Goal: Transaction & Acquisition: Purchase product/service

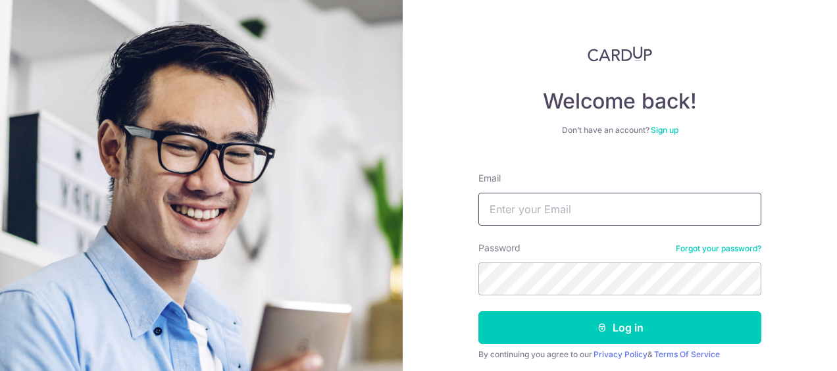
type input "[PERSON_NAME][EMAIL_ADDRESS][DOMAIN_NAME]"
click at [478, 311] on button "Log in" at bounding box center [619, 327] width 283 height 33
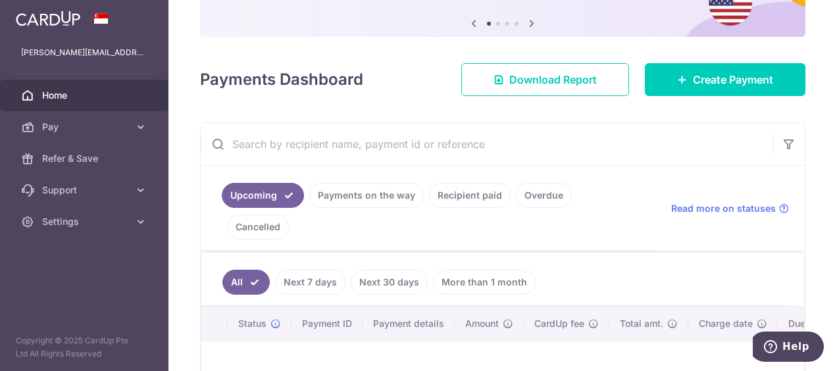
scroll to position [66, 0]
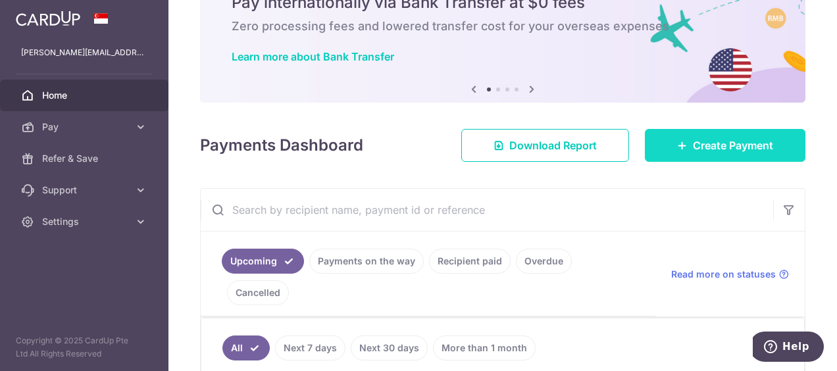
click at [693, 146] on span "Create Payment" at bounding box center [733, 145] width 80 height 16
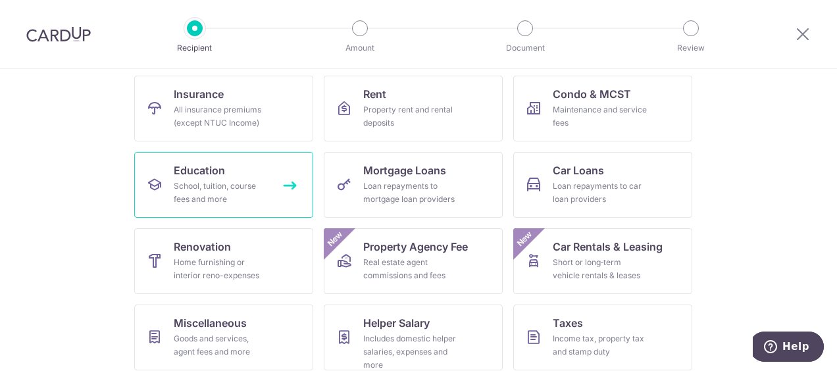
scroll to position [197, 0]
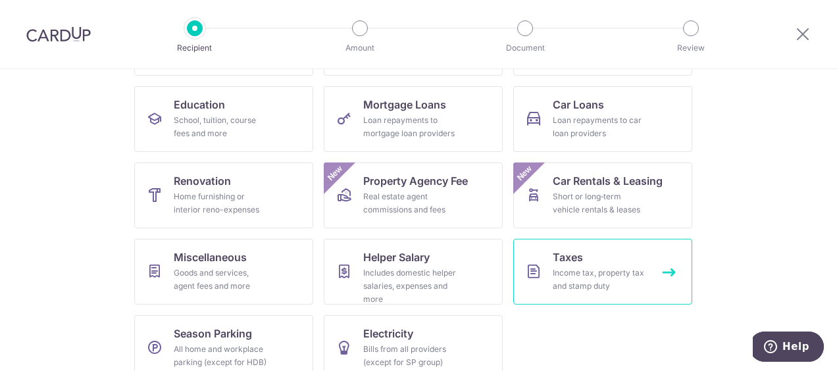
click at [567, 281] on div "Income tax, property tax and stamp duty" at bounding box center [599, 279] width 95 height 26
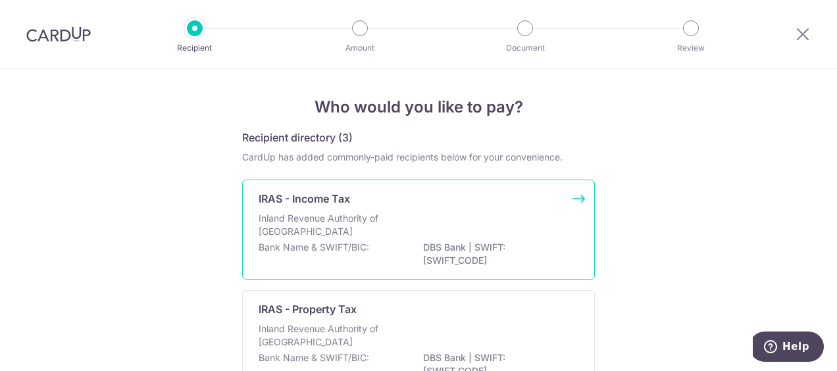
click at [354, 228] on p "Inland Revenue Authority of Singapore" at bounding box center [327, 225] width 139 height 26
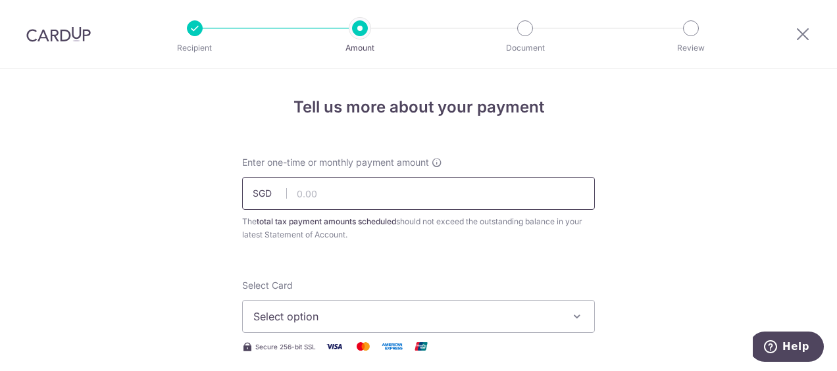
click at [326, 195] on input "text" at bounding box center [418, 193] width 353 height 33
type input "831.97"
type input "27/07/2025"
type input "VTAX25R"
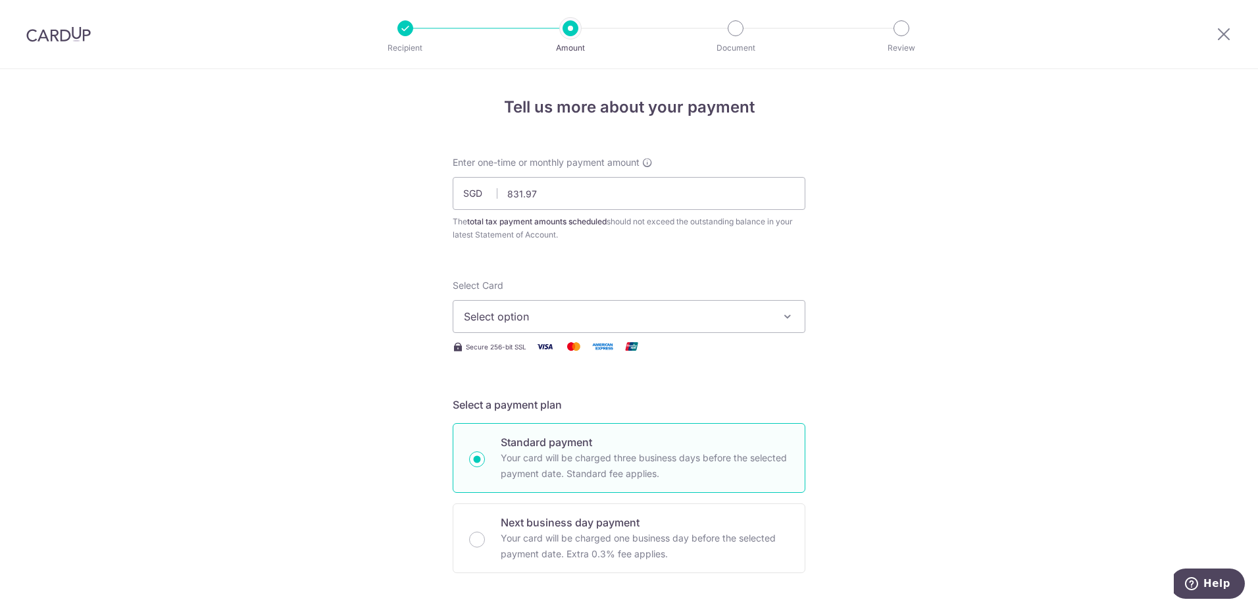
click at [684, 319] on span "Select option" at bounding box center [617, 316] width 306 height 16
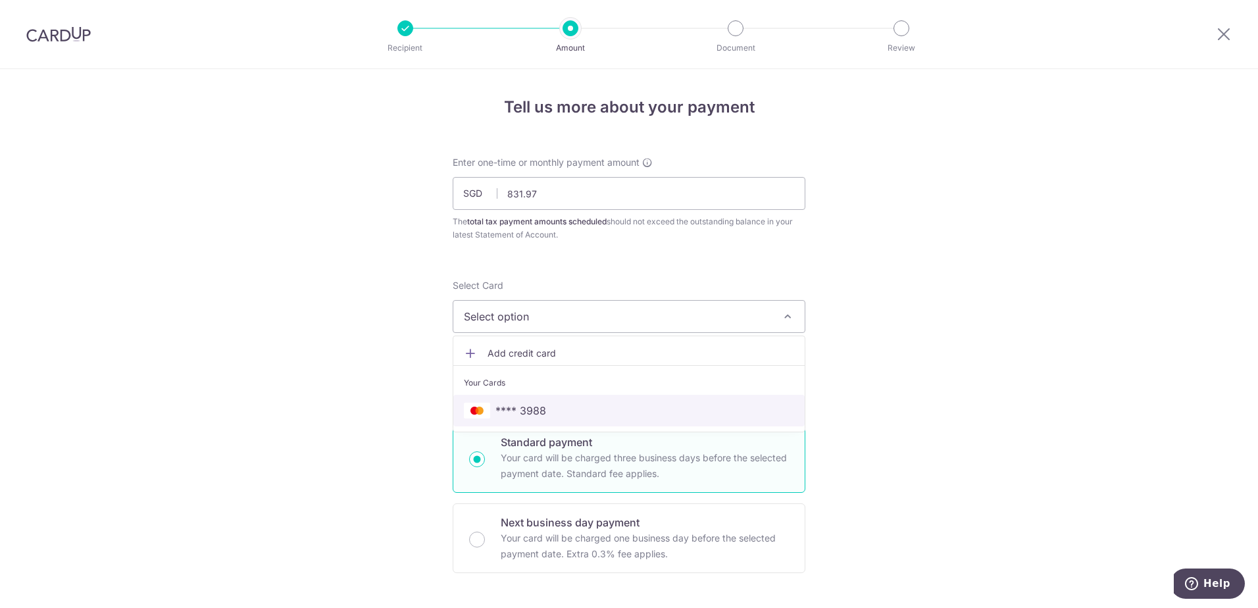
drag, startPoint x: 634, startPoint y: 416, endPoint x: 571, endPoint y: 428, distance: 64.2
click at [634, 370] on span "**** 3988" at bounding box center [629, 411] width 330 height 16
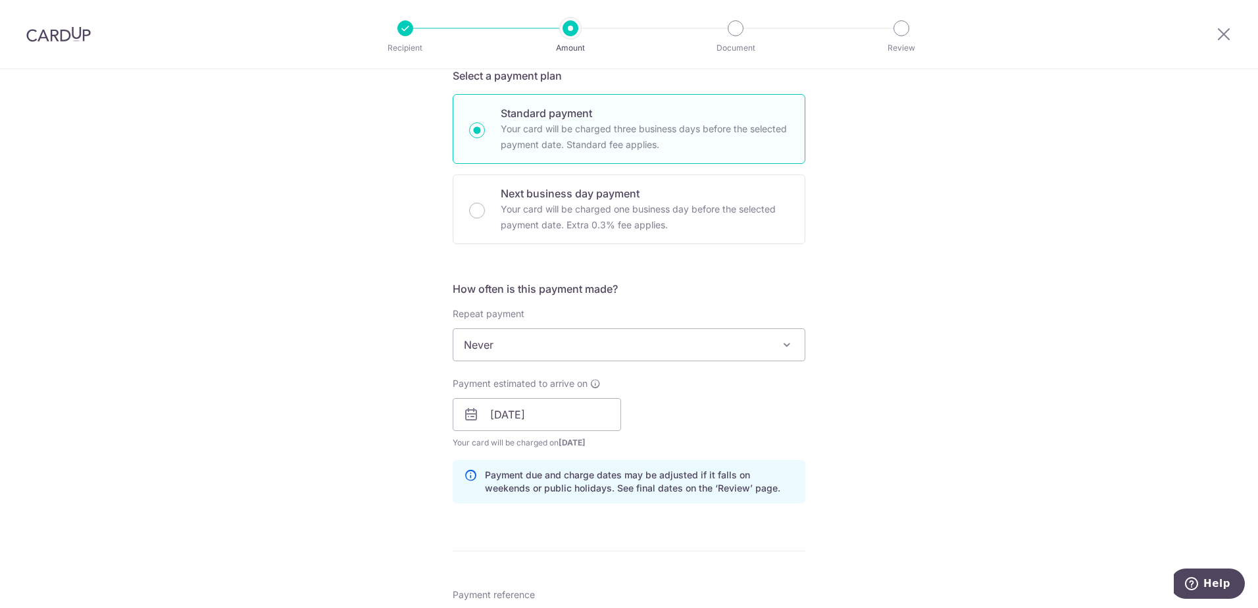
scroll to position [395, 0]
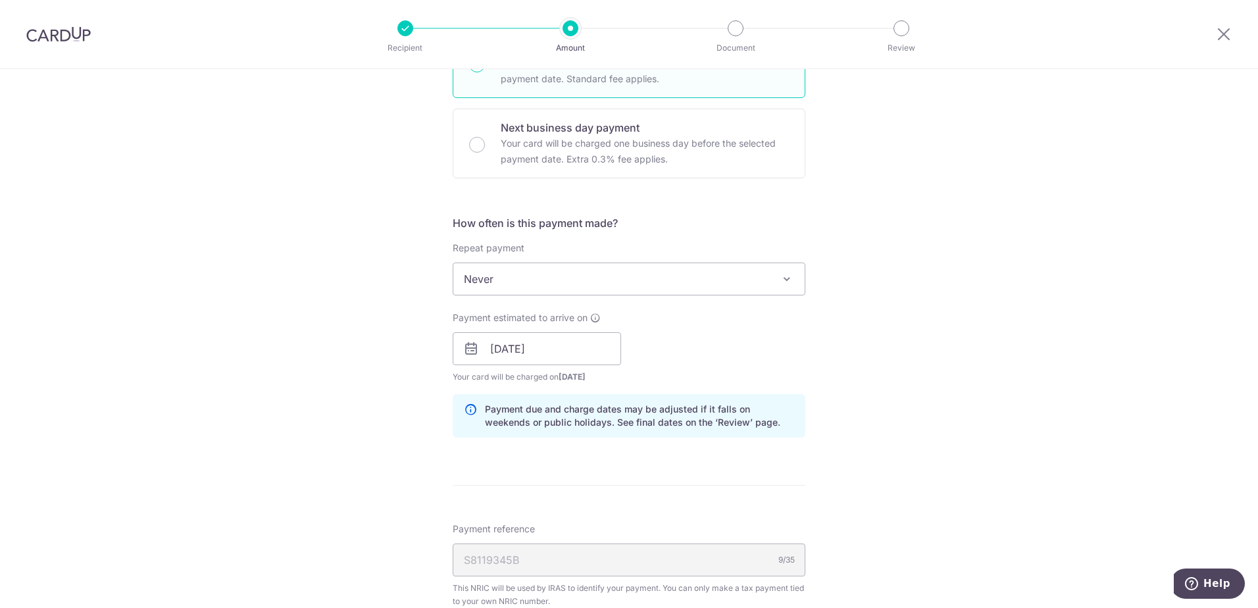
click at [503, 276] on span "Never" at bounding box center [628, 279] width 351 height 32
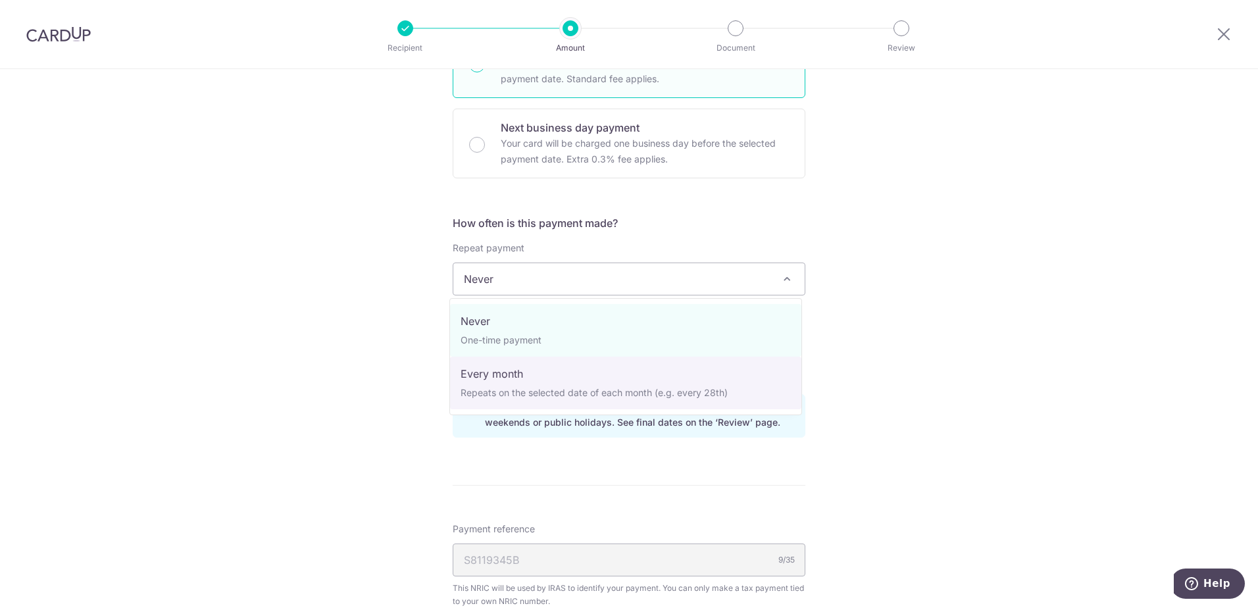
select select "3"
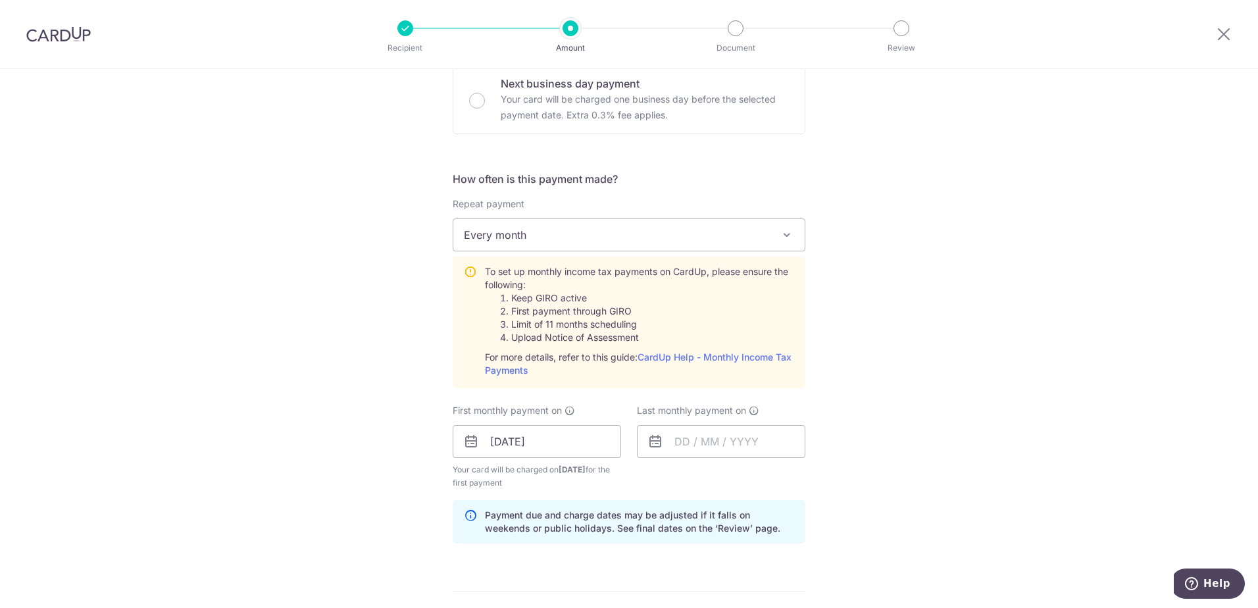
scroll to position [460, 0]
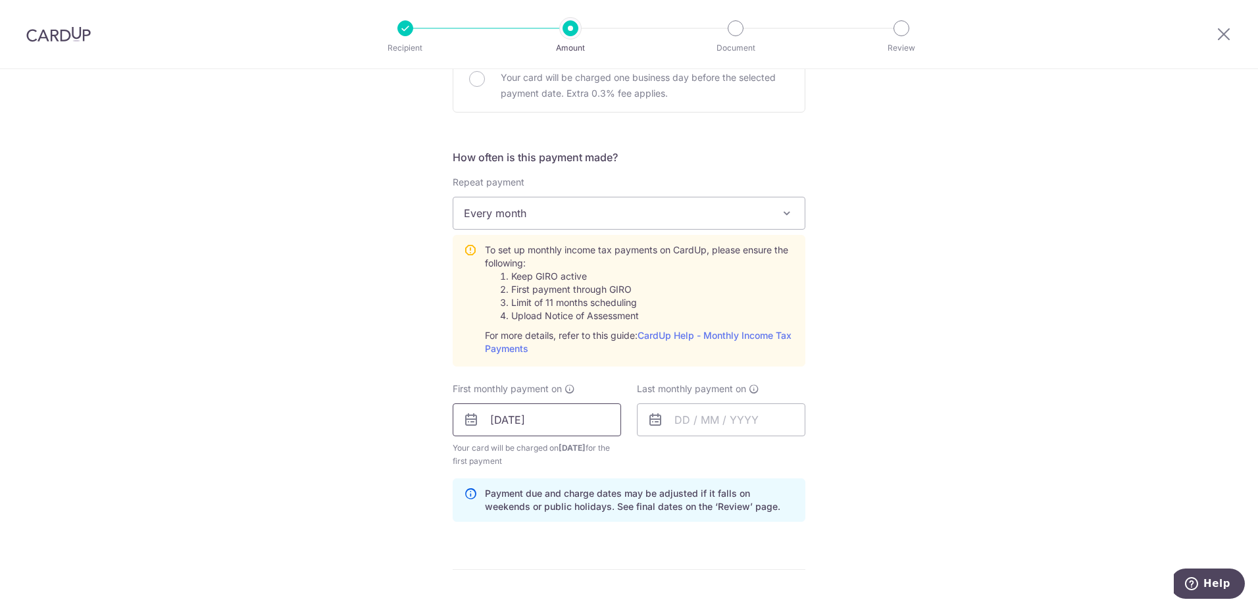
click at [538, 370] on input "27/07/2025" at bounding box center [536, 419] width 168 height 33
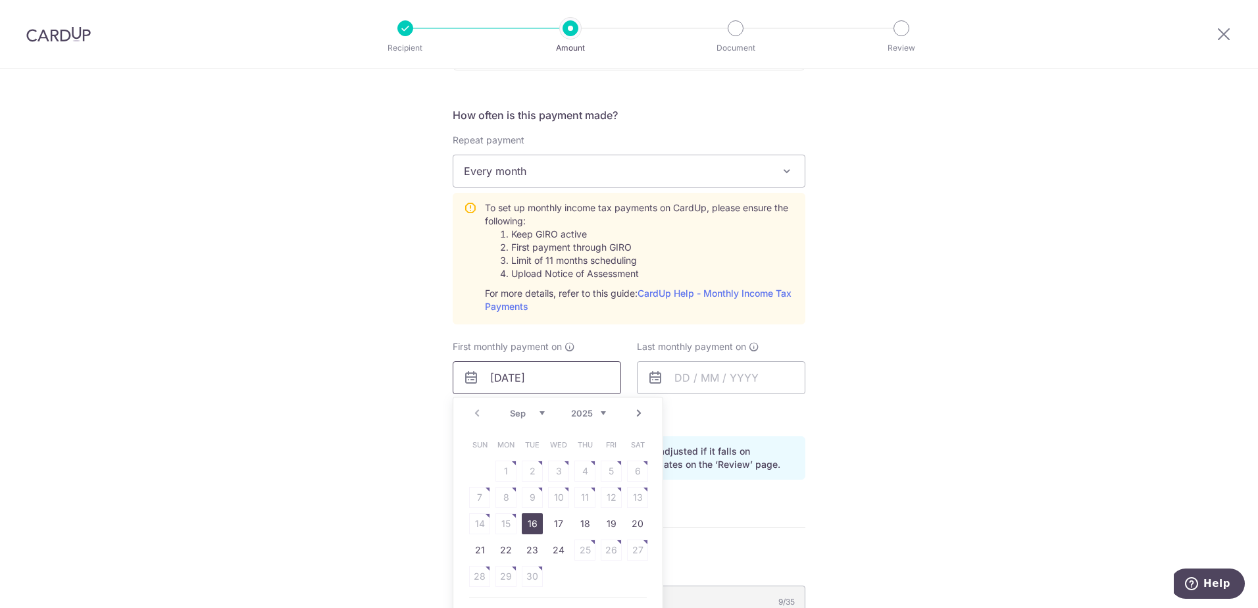
scroll to position [526, 0]
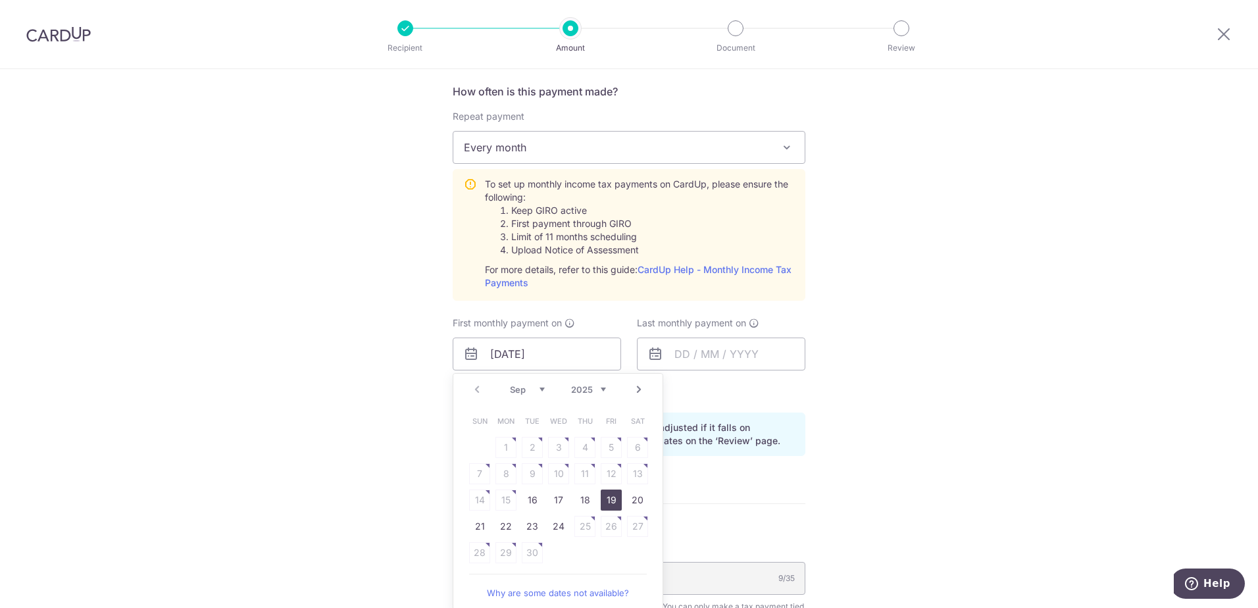
click at [617, 370] on link "19" at bounding box center [610, 499] width 21 height 21
type input "[DATE]"
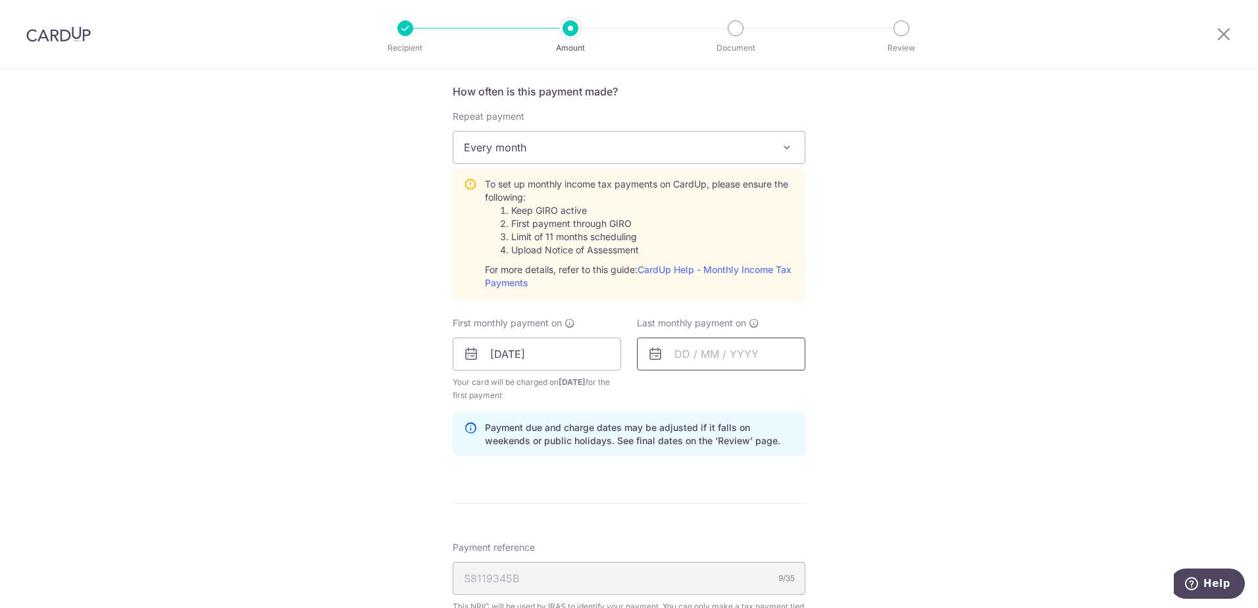
click at [708, 350] on input "text" at bounding box center [721, 353] width 168 height 33
click at [720, 370] on select "Sep Oct Nov Dec" at bounding box center [711, 389] width 35 height 11
click at [756, 370] on div "Sep Oct Nov Dec 2025 2026" at bounding box center [742, 389] width 96 height 11
click at [802, 370] on div "Prev Next Sep Oct Nov Dec 2025 2026" at bounding box center [741, 390] width 209 height 32
click at [787, 370] on div "Prev Next Sep Oct Nov Dec 2025 2026" at bounding box center [741, 390] width 209 height 32
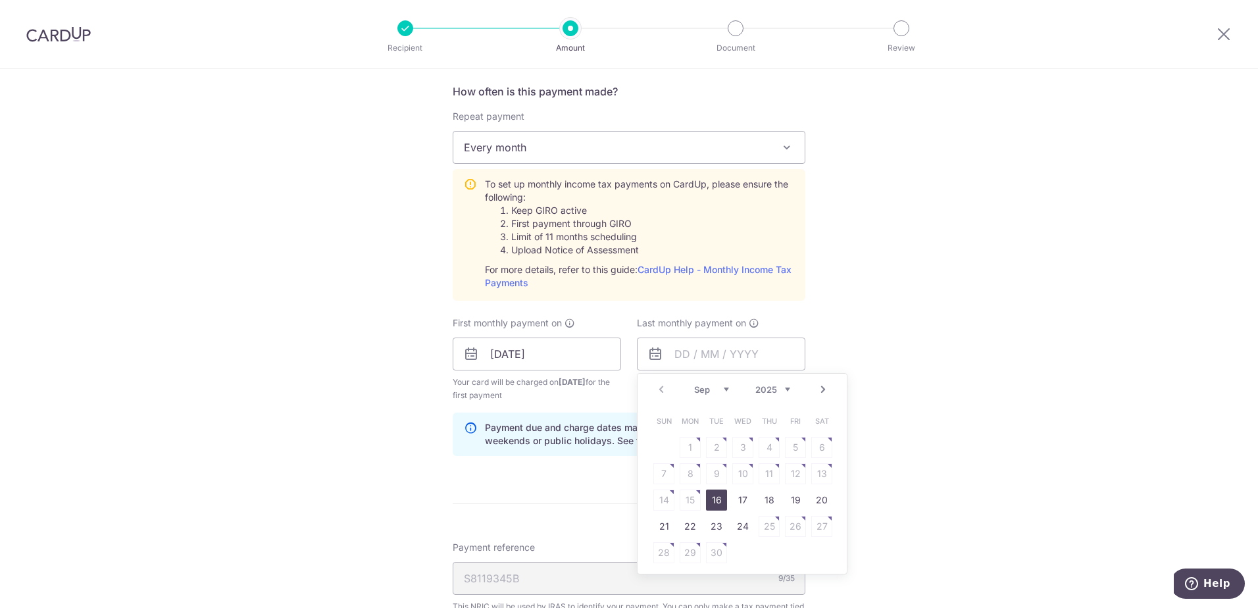
click at [777, 370] on select "2025 2026" at bounding box center [772, 389] width 35 height 11
click at [723, 370] on select "Jan Feb Mar Apr May Jun Jul Aug Sep Oct" at bounding box center [711, 389] width 35 height 11
click at [704, 370] on select "Jan Feb Mar Apr May Jun Jul Aug Sep Oct" at bounding box center [711, 389] width 35 height 11
click at [762, 370] on link "19" at bounding box center [768, 499] width 21 height 21
type input "19/03/2026"
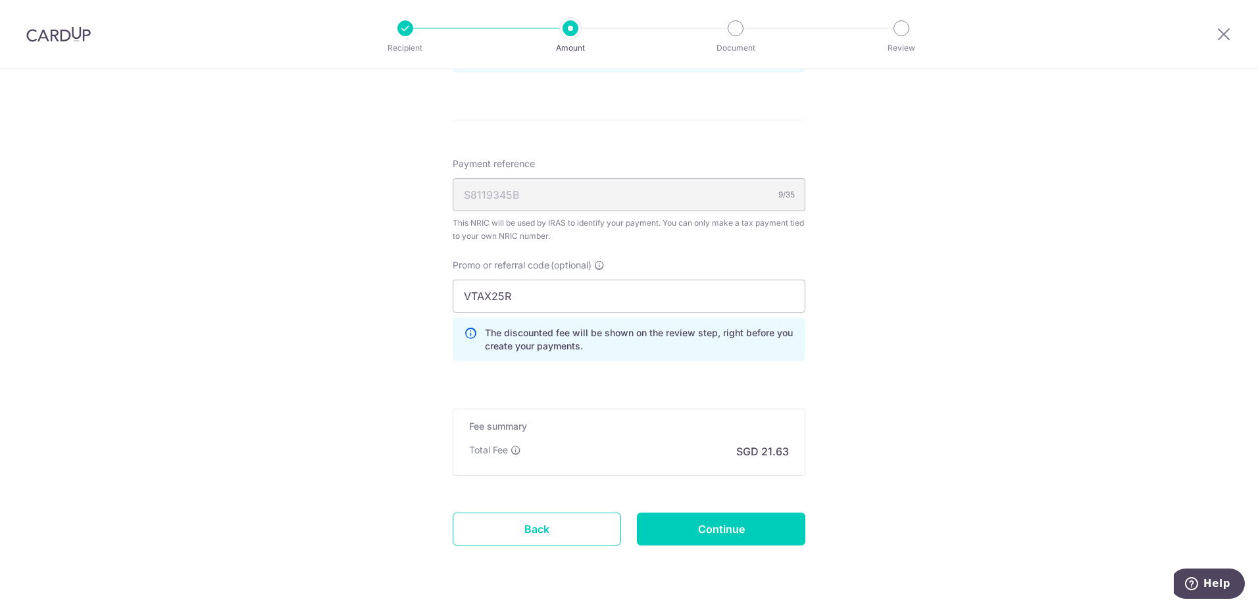
scroll to position [921, 0]
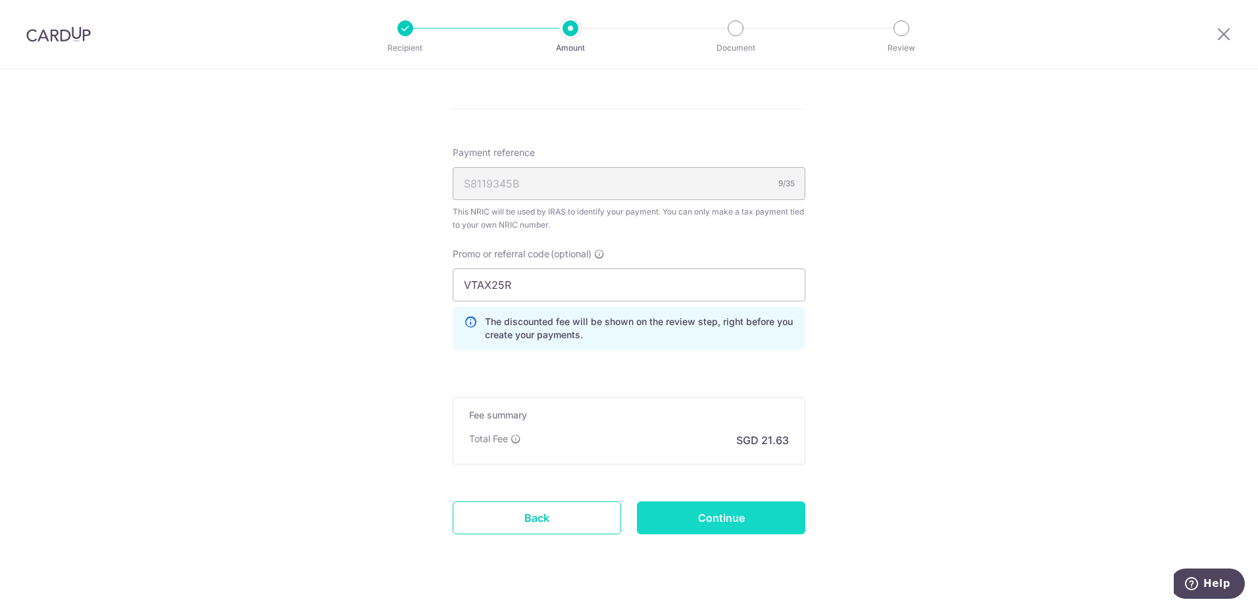
click at [690, 370] on input "Continue" at bounding box center [721, 517] width 168 height 33
type input "Create Schedule"
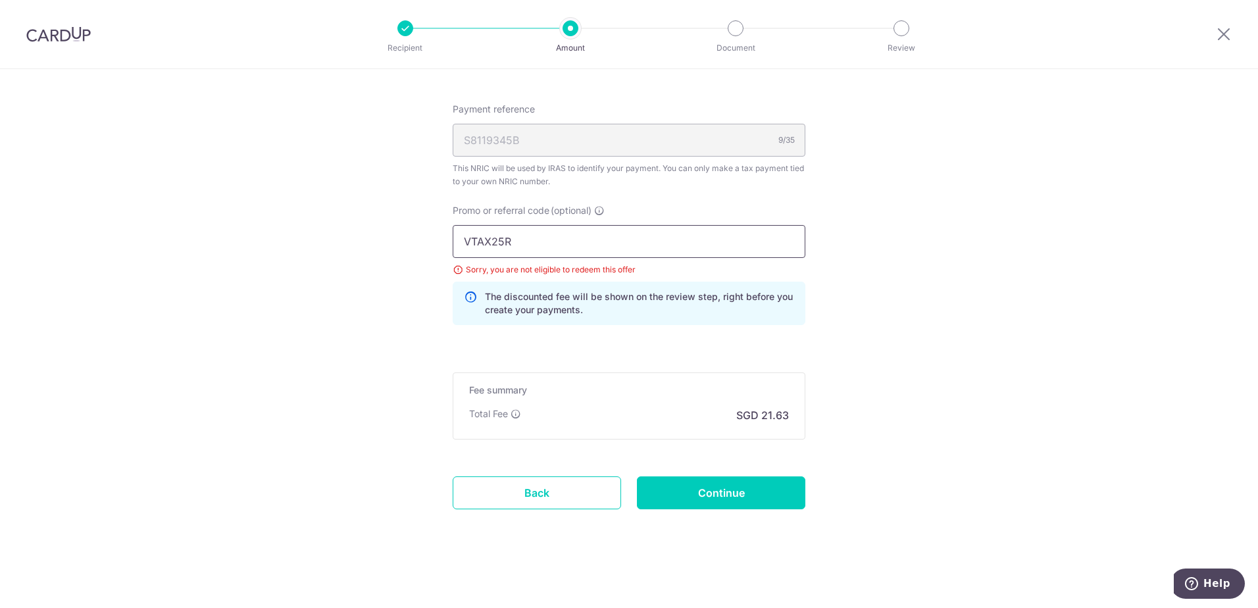
drag, startPoint x: 527, startPoint y: 245, endPoint x: 411, endPoint y: 242, distance: 116.4
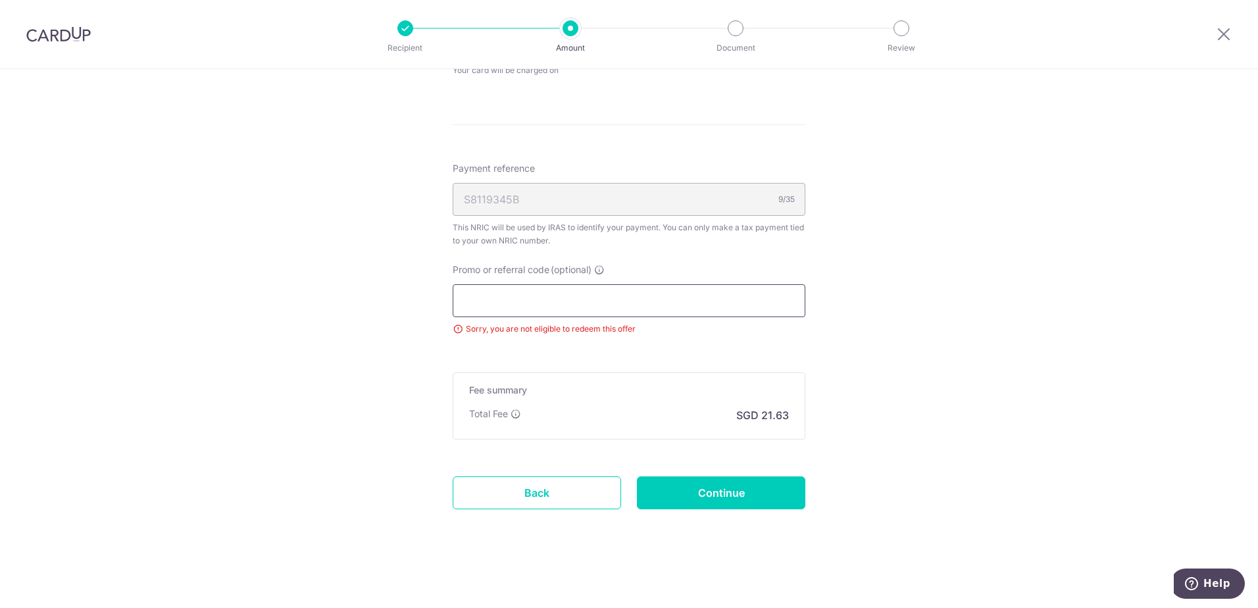
scroll to position [701, 0]
click at [678, 503] on input "Continue" at bounding box center [721, 492] width 168 height 33
type input "Update Schedule"
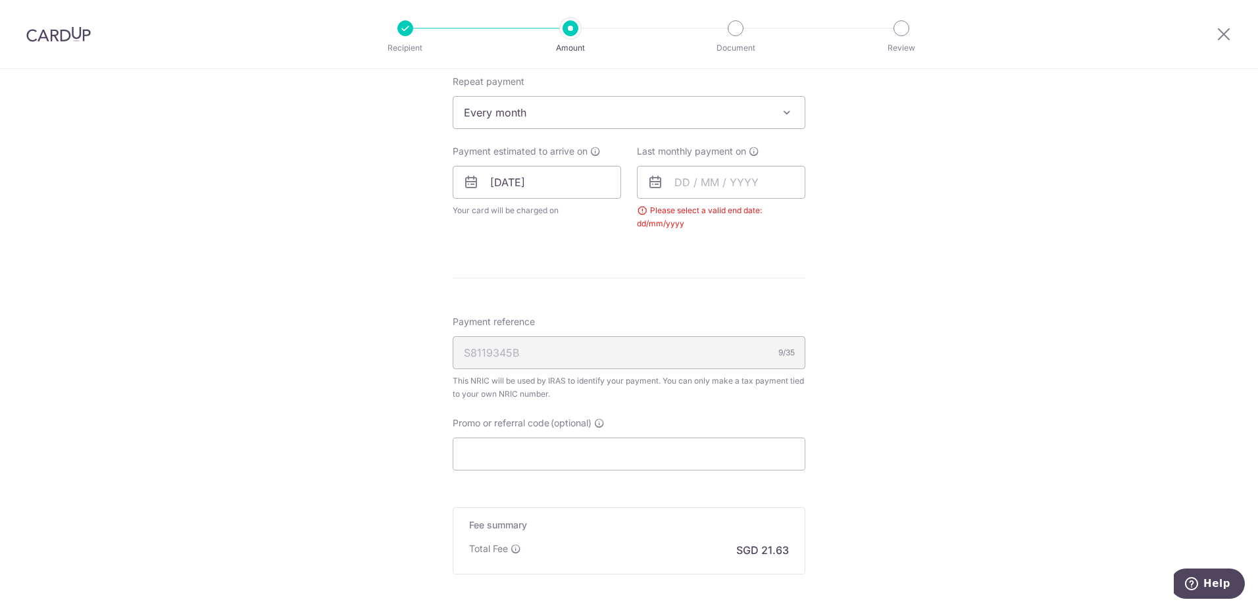
scroll to position [499, 0]
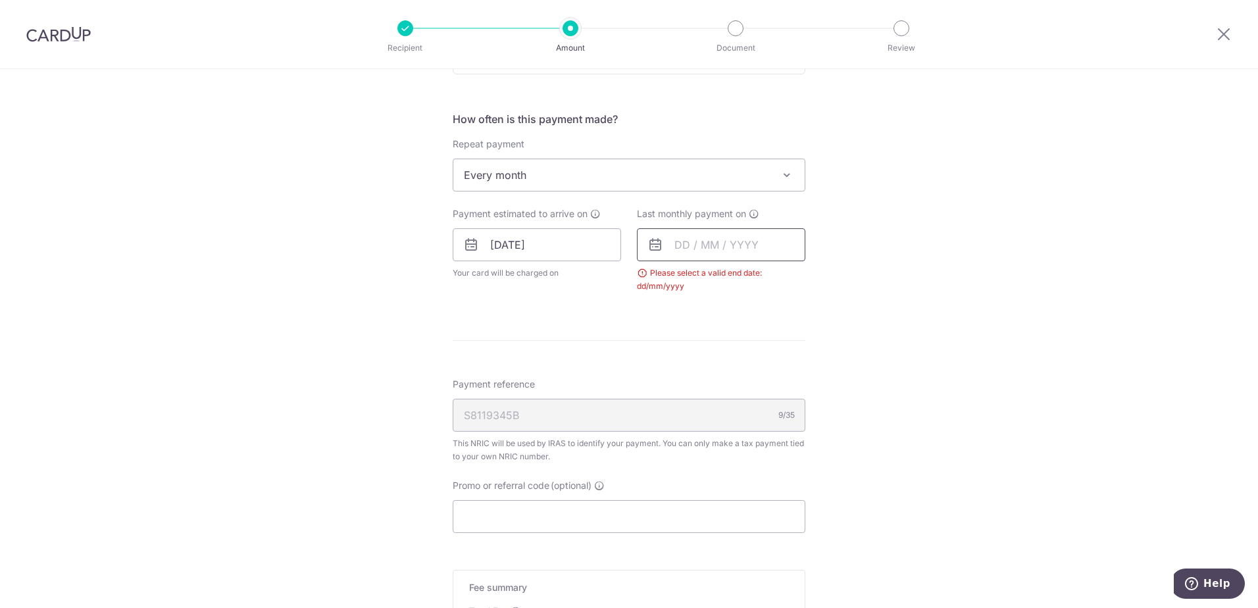
click at [716, 253] on input "text" at bounding box center [721, 244] width 168 height 33
click at [773, 278] on select "2025 2026" at bounding box center [772, 280] width 35 height 11
click at [712, 277] on select "Jan Feb Mar Apr May Jun [DATE] Aug Sep Oct" at bounding box center [711, 280] width 35 height 11
click at [768, 389] on link "19" at bounding box center [768, 390] width 21 height 21
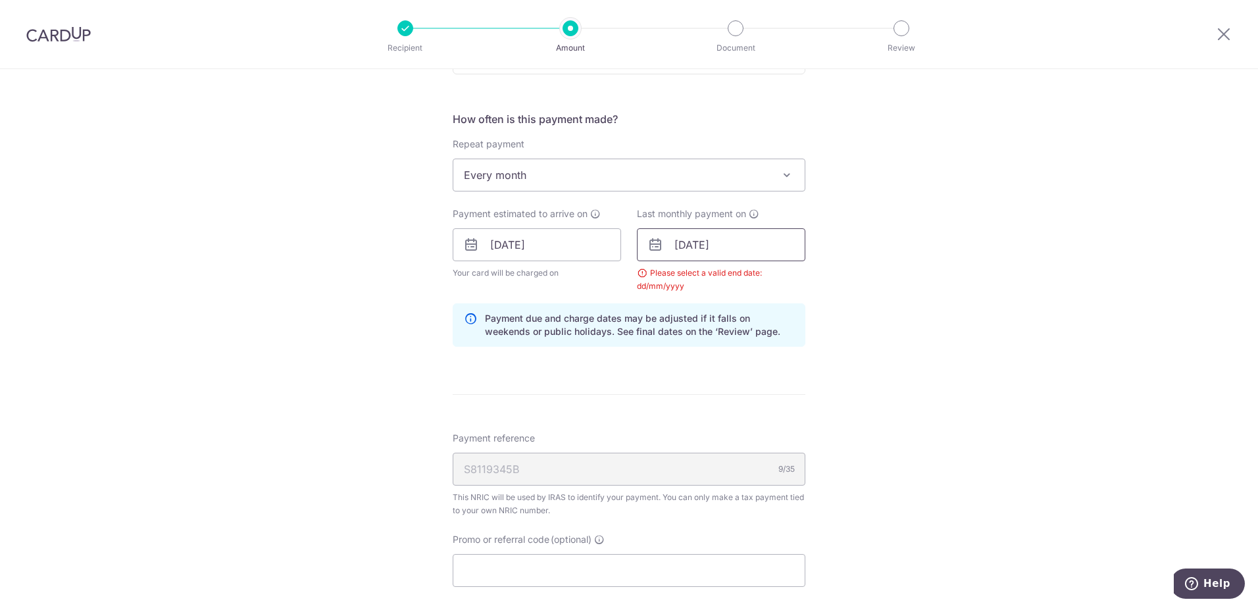
click at [748, 244] on input "[DATE]" at bounding box center [721, 244] width 168 height 33
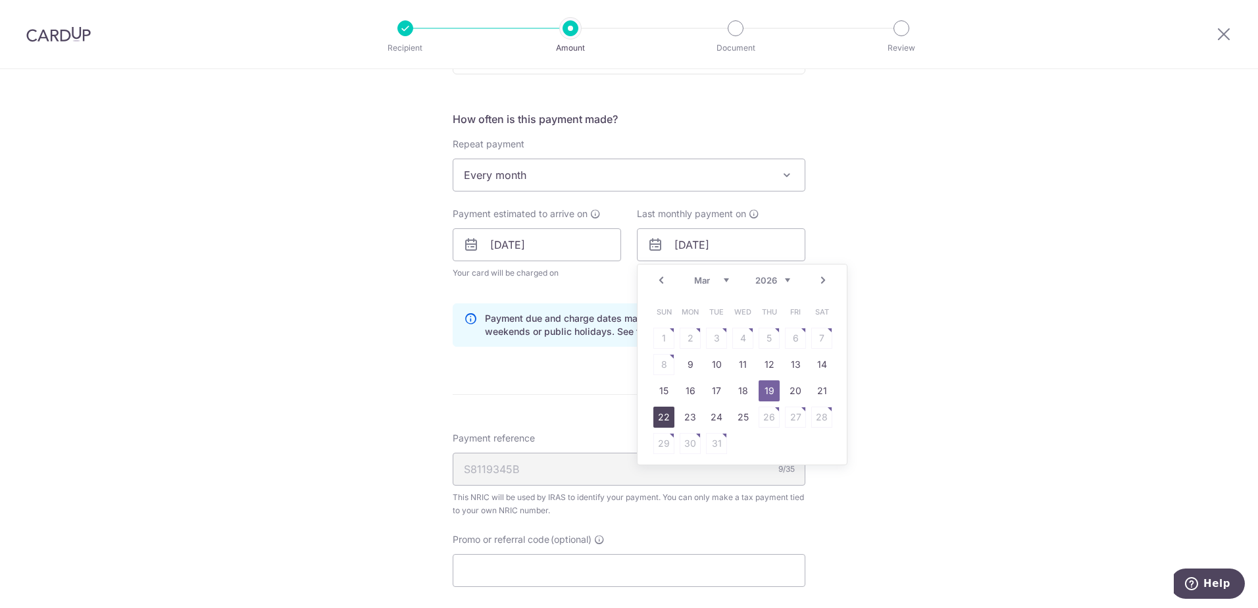
click at [654, 420] on link "22" at bounding box center [663, 416] width 21 height 21
type input "[DATE]"
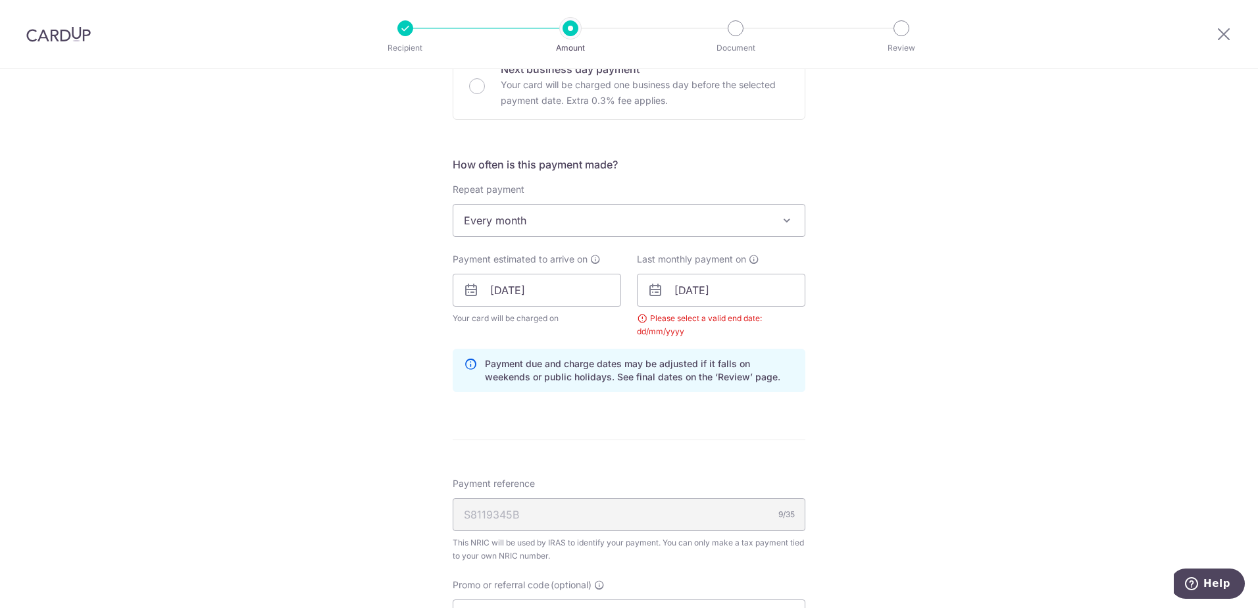
scroll to position [433, 0]
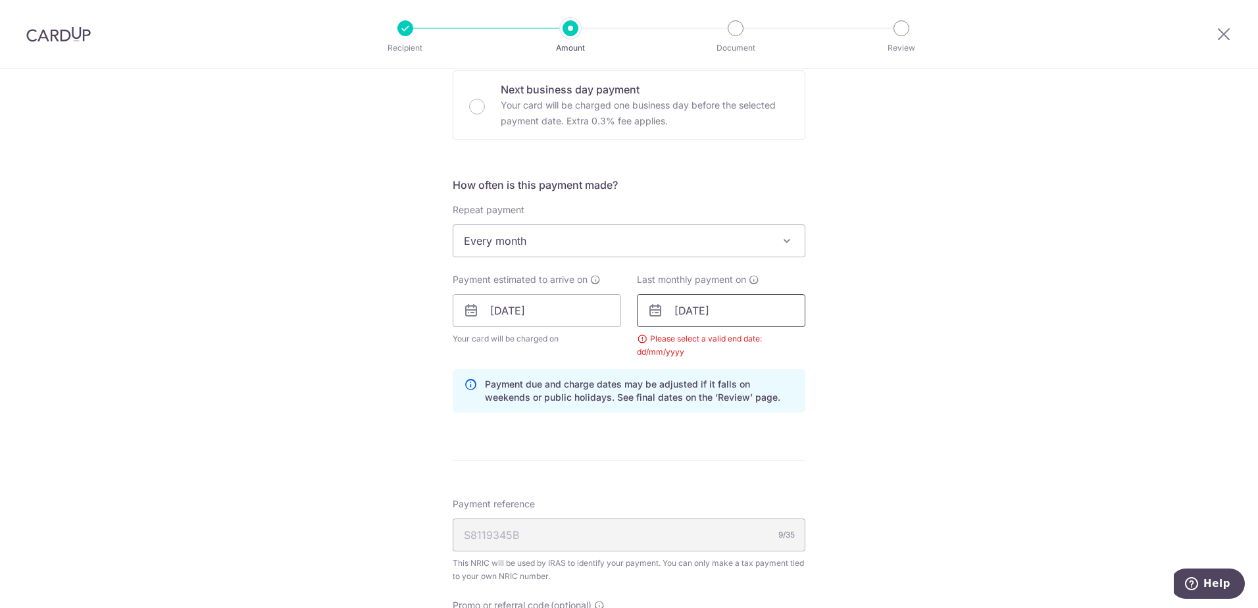
click at [727, 313] on input "[DATE]" at bounding box center [721, 310] width 168 height 33
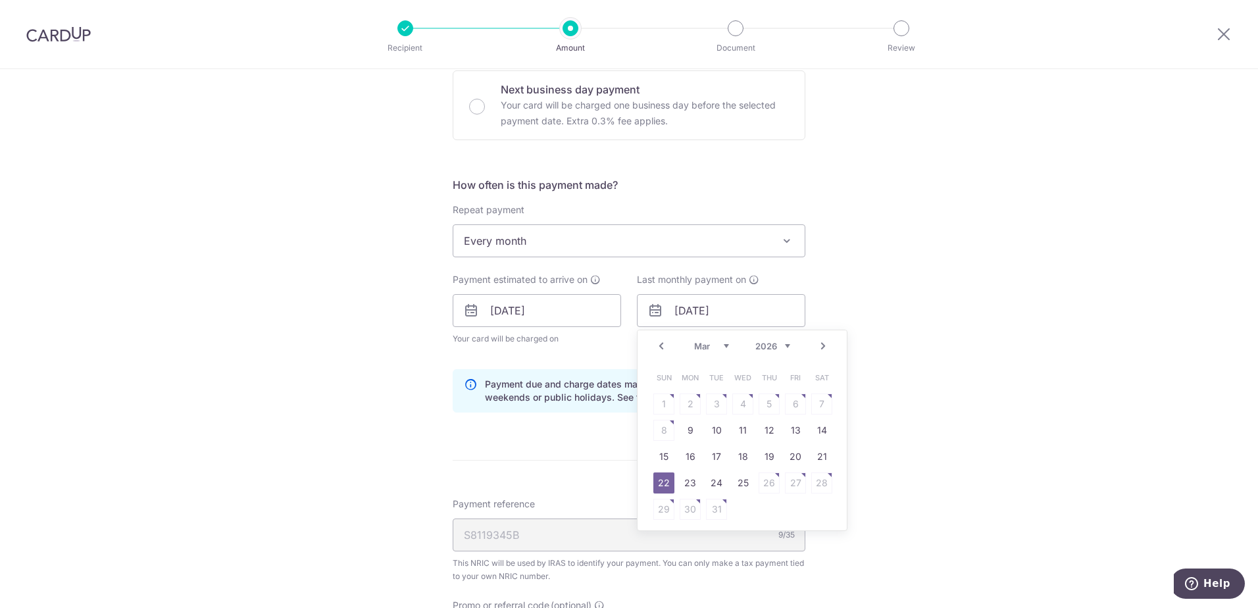
click at [714, 347] on select "Jan Feb Mar Apr May Jun Jul Aug Sep Oct" at bounding box center [711, 346] width 35 height 11
click at [846, 305] on div "Tell us more about your payment Enter one-time or monthly payment amount SGD 83…" at bounding box center [629, 280] width 1258 height 1288
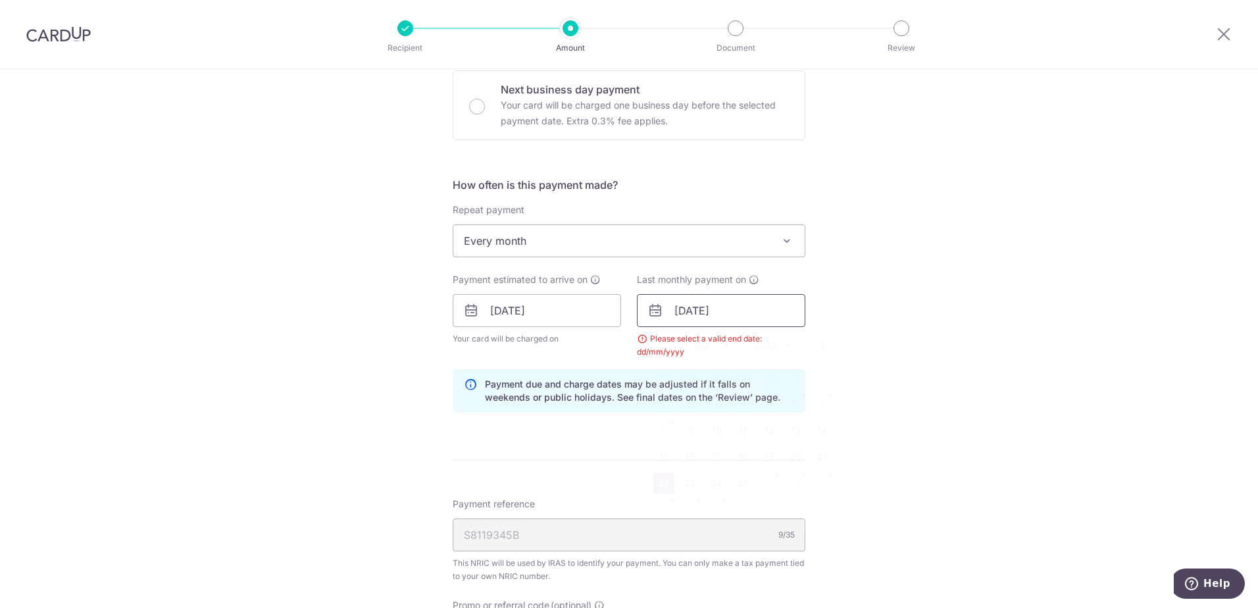
click at [735, 306] on input "22/03/2026" at bounding box center [721, 310] width 168 height 33
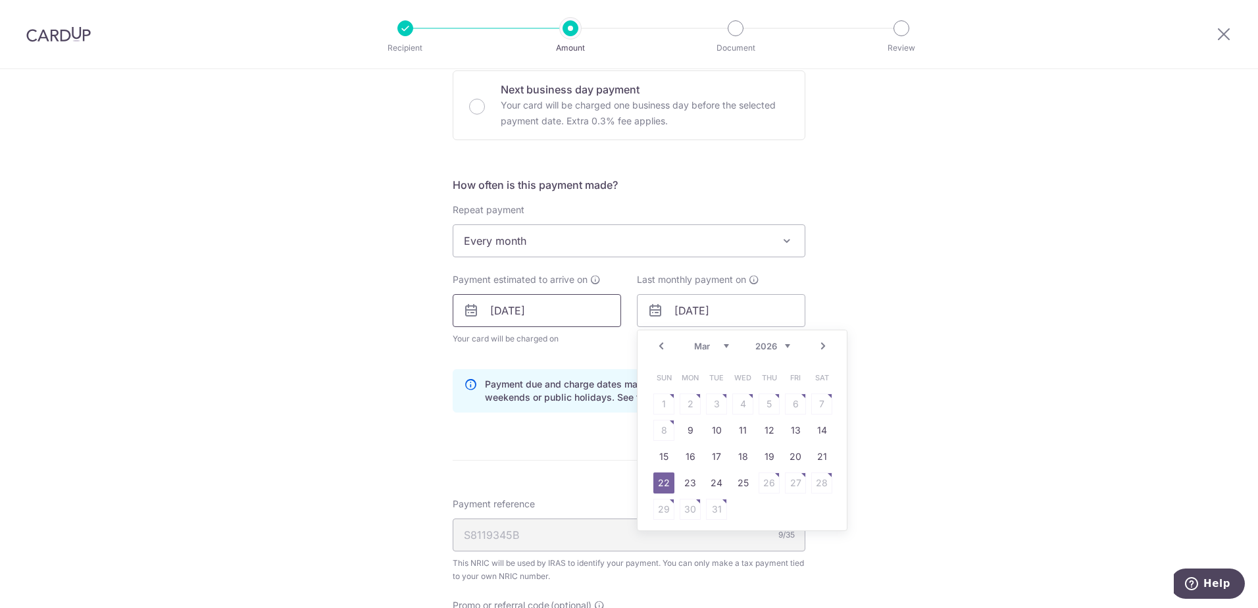
click at [572, 312] on input "19/09/2025" at bounding box center [536, 310] width 168 height 33
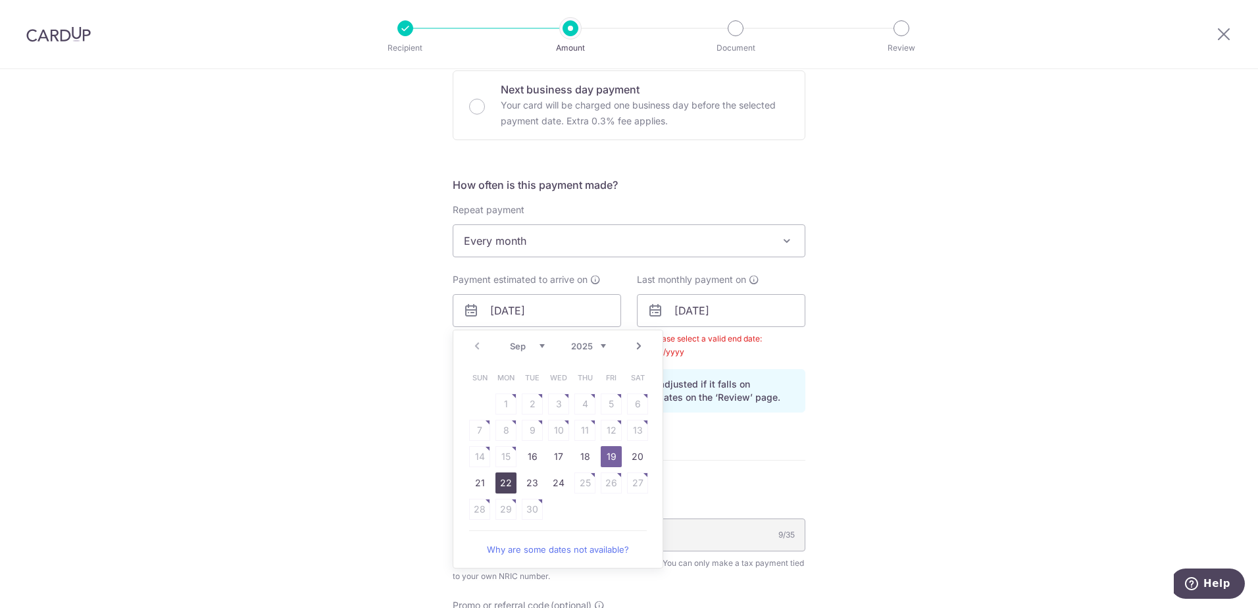
click at [495, 482] on link "22" at bounding box center [505, 482] width 21 height 21
type input "22/09/2025"
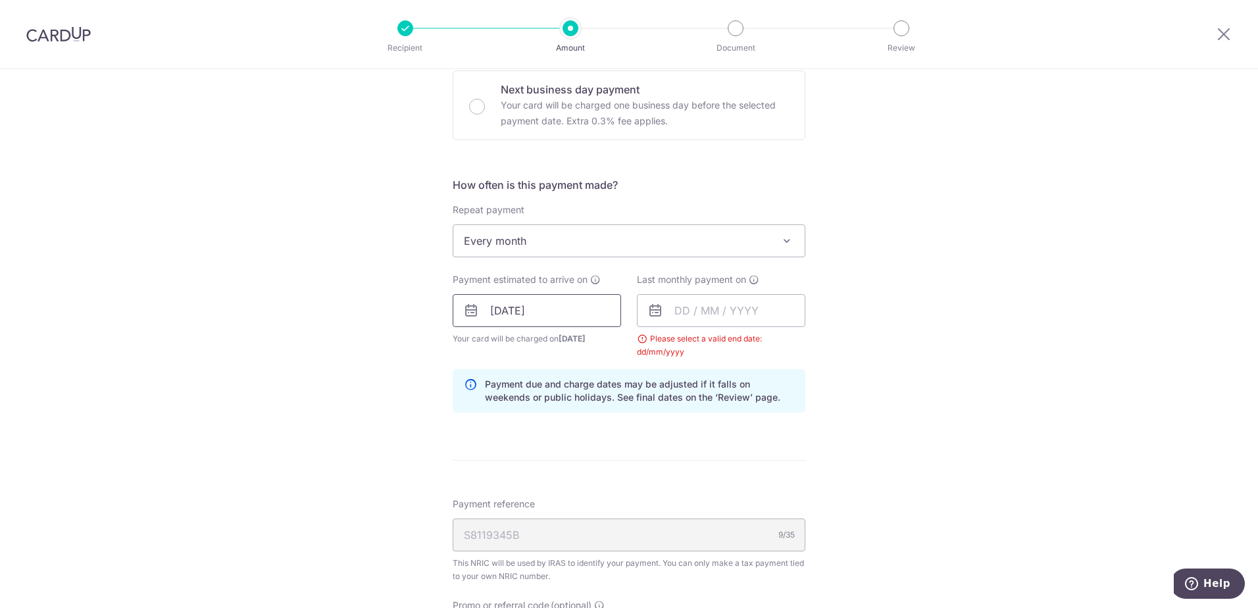
click at [567, 310] on input "22/09/2025" at bounding box center [536, 310] width 168 height 33
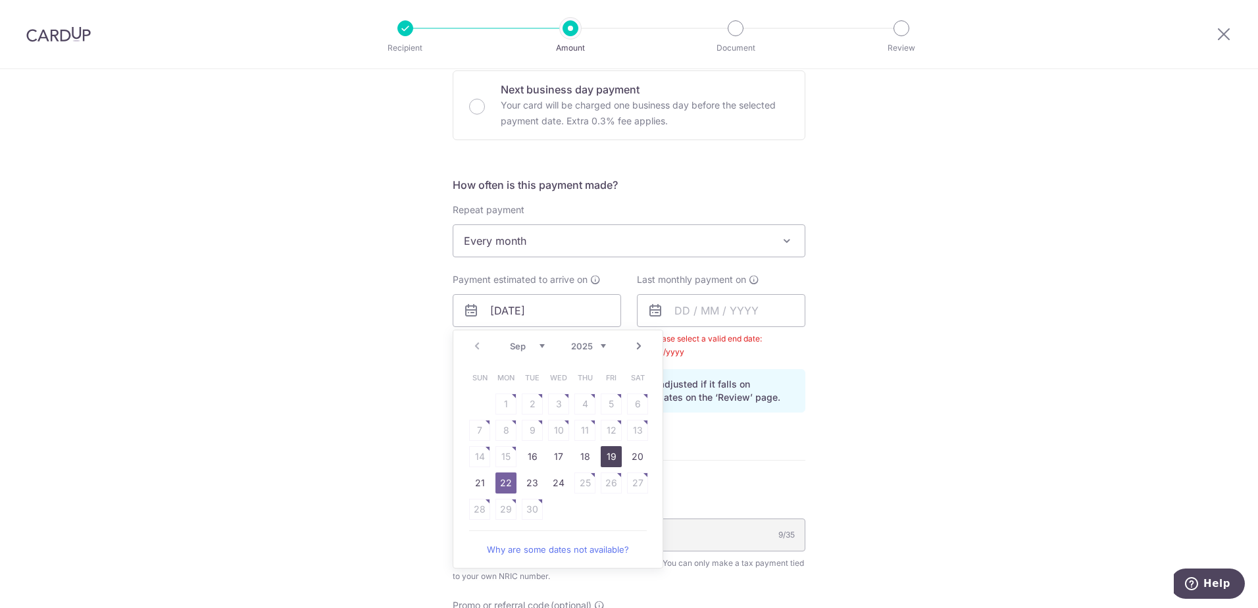
click at [602, 461] on link "19" at bounding box center [610, 456] width 21 height 21
type input "19/09/2025"
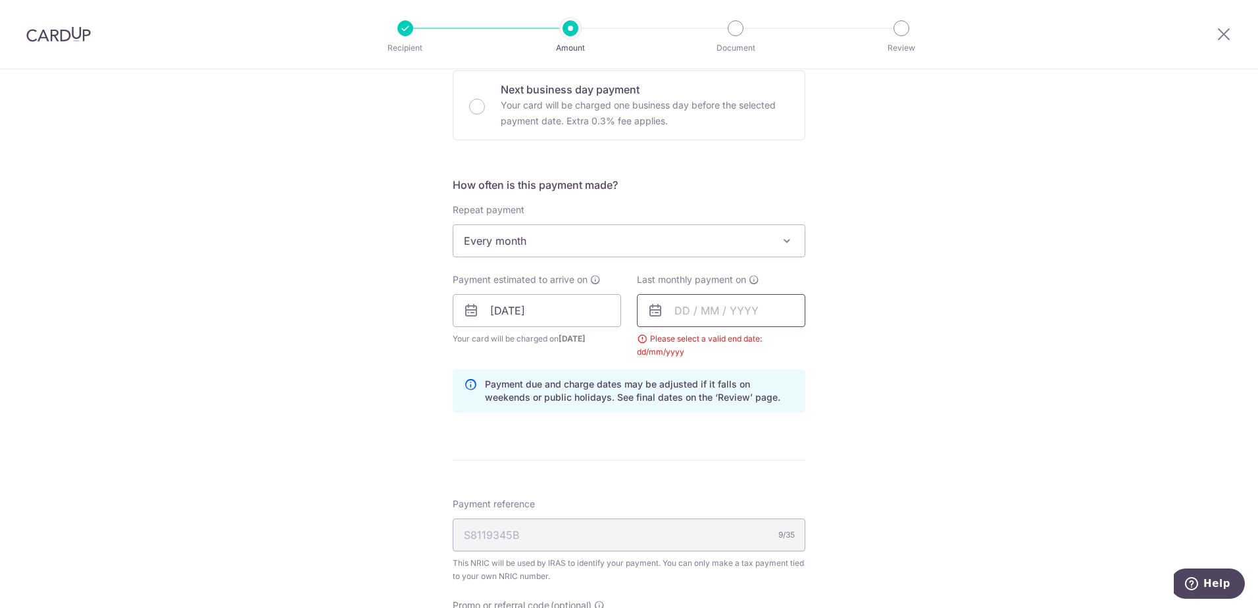
click at [742, 311] on input "text" at bounding box center [721, 310] width 168 height 33
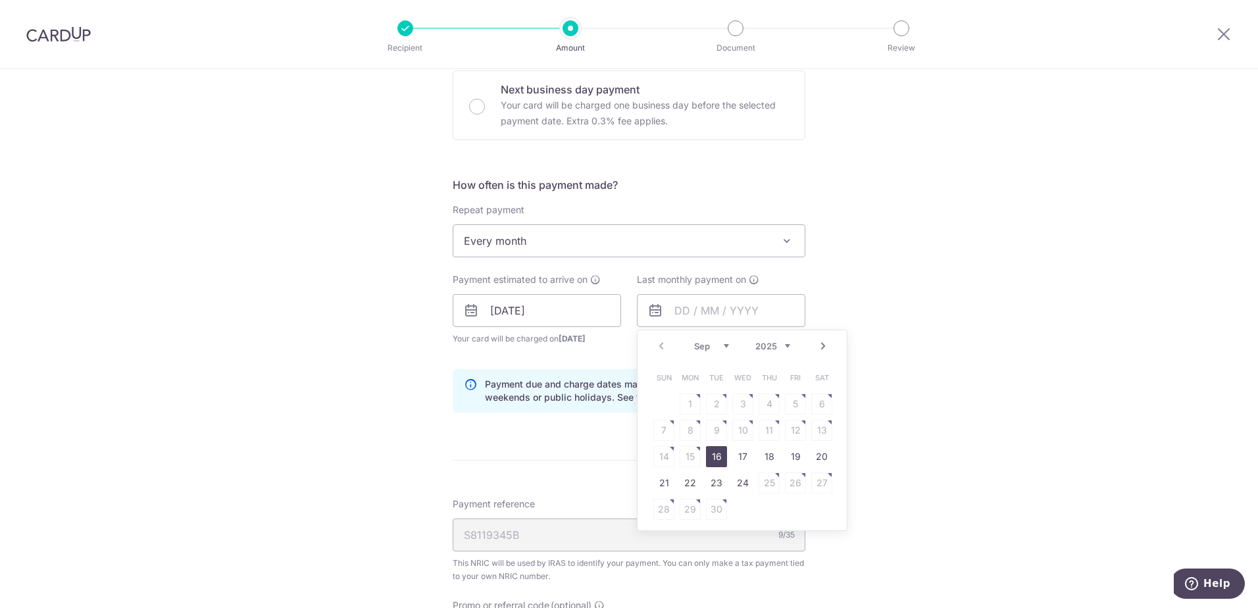
click at [718, 341] on select "Sep Oct Nov Dec" at bounding box center [711, 346] width 35 height 11
click at [764, 345] on select "2025 2026" at bounding box center [772, 346] width 35 height 11
click at [715, 345] on select "Jan Feb Mar Apr May Jun Jul Aug Sep Oct" at bounding box center [711, 346] width 35 height 11
click at [662, 481] on link "22" at bounding box center [663, 482] width 21 height 21
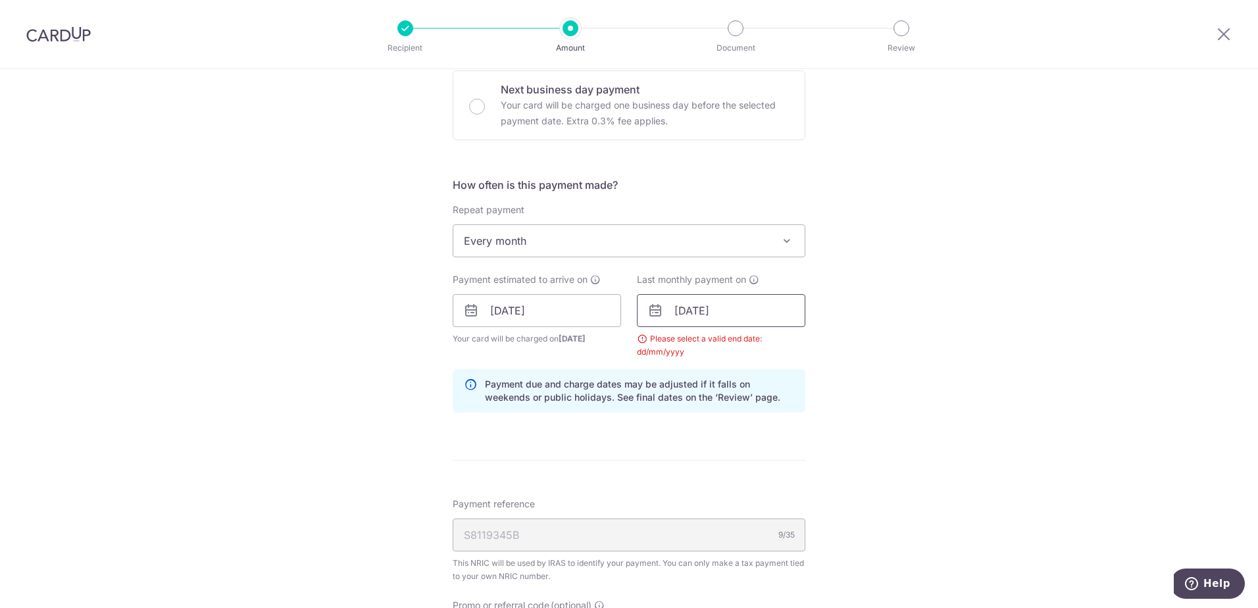
click at [683, 313] on input "22/03/2026" at bounding box center [721, 310] width 168 height 33
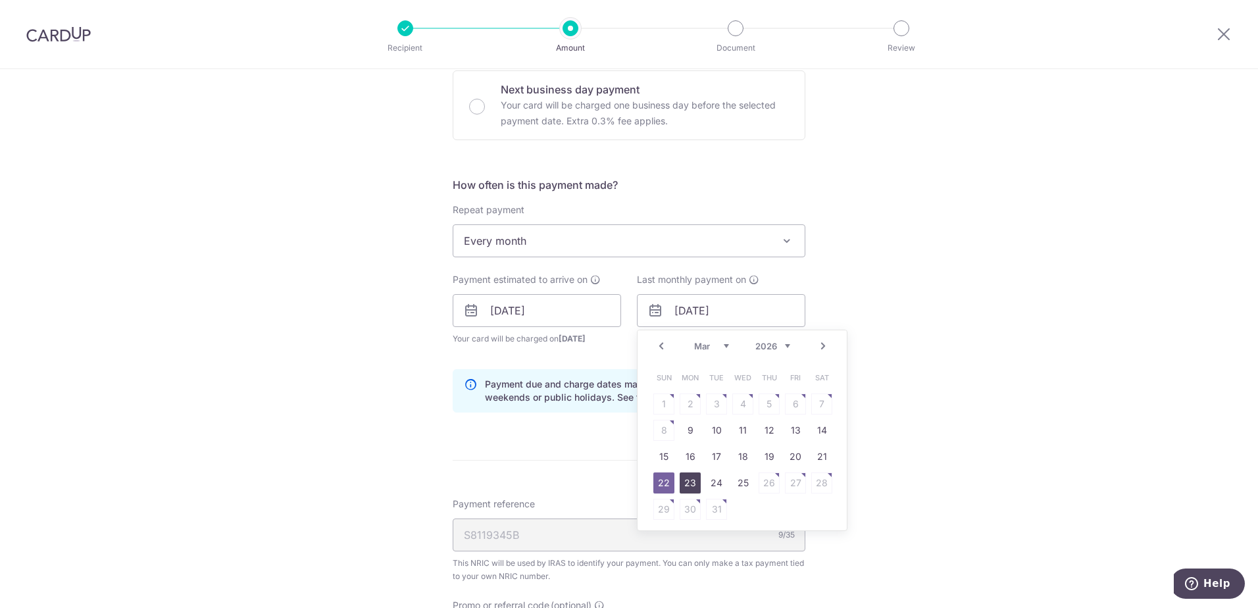
click at [685, 480] on link "23" at bounding box center [689, 482] width 21 height 21
type input "23/03/2026"
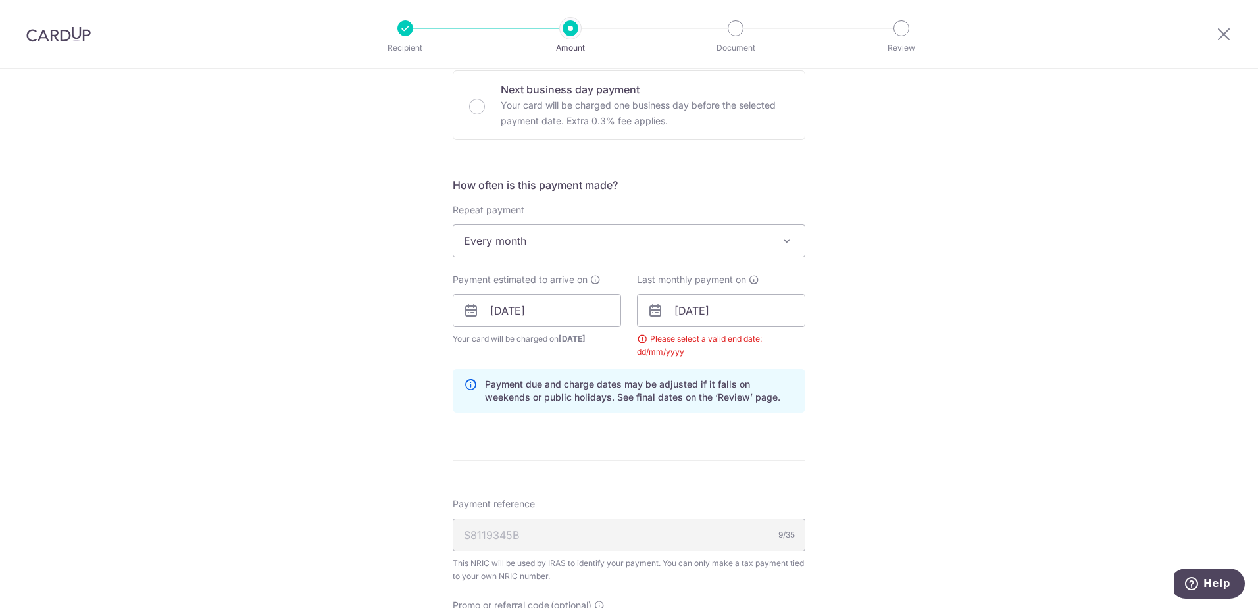
click at [949, 388] on div "Tell us more about your payment Enter one-time or monthly payment amount SGD 83…" at bounding box center [629, 280] width 1258 height 1288
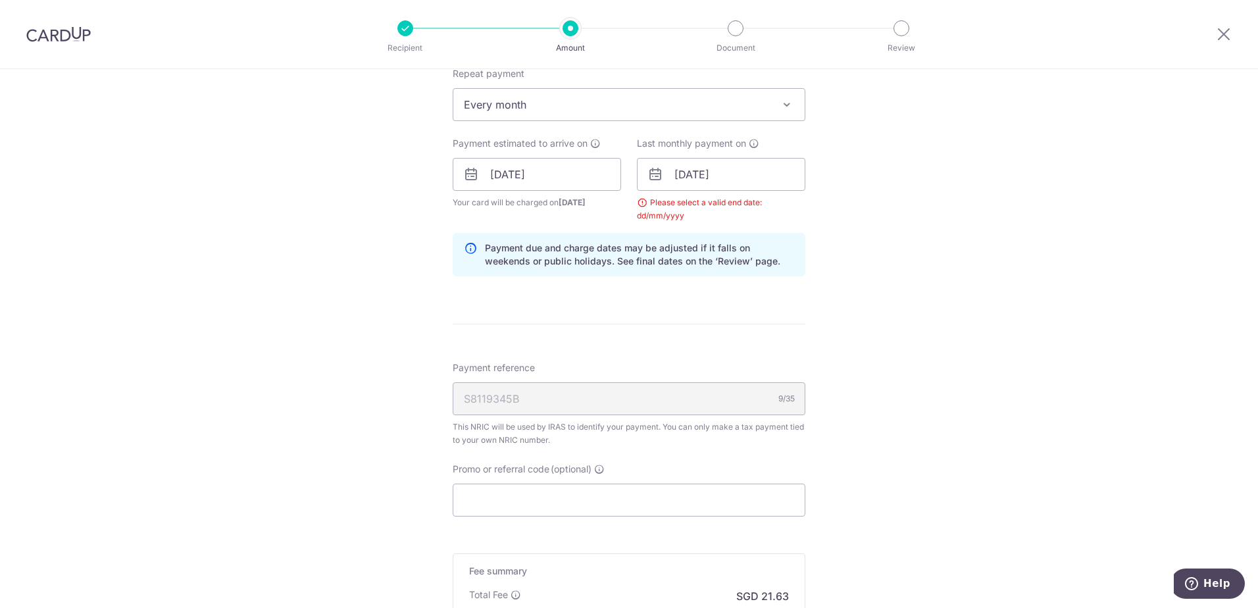
scroll to position [750, 0]
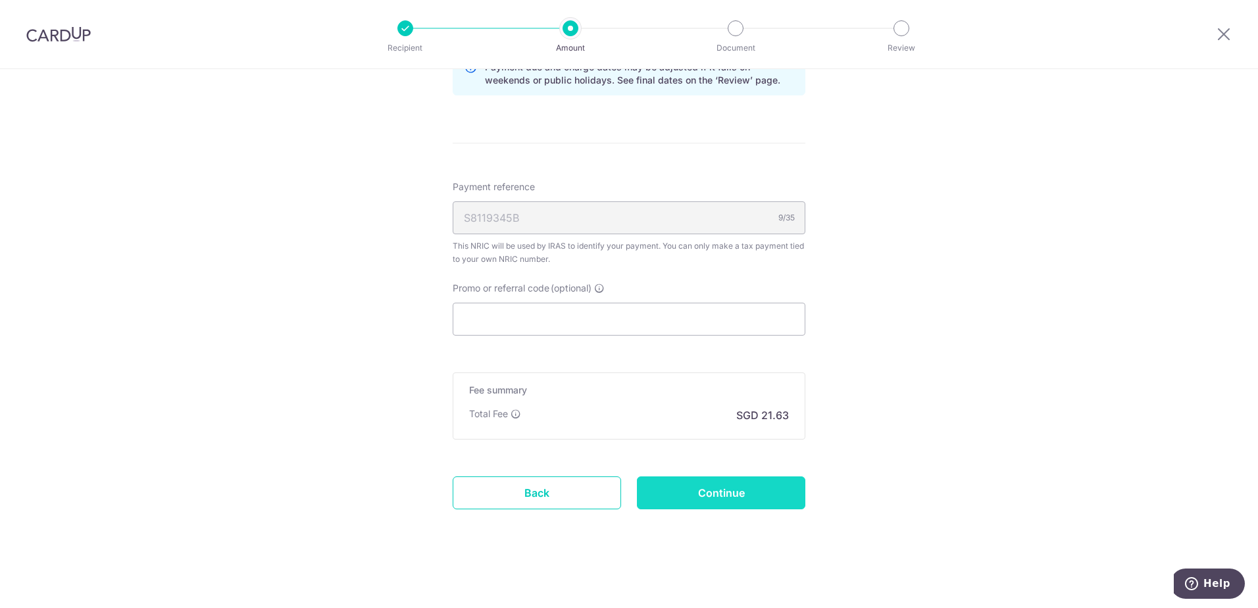
click at [716, 496] on input "Continue" at bounding box center [721, 492] width 168 height 33
type input "Update Schedule"
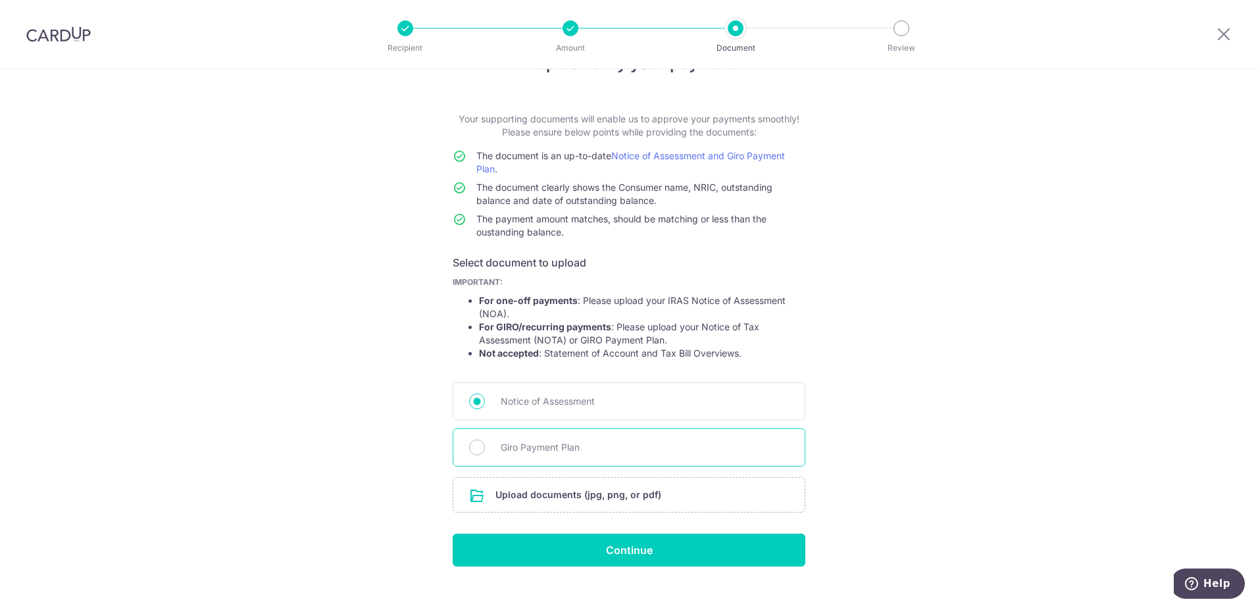
scroll to position [64, 0]
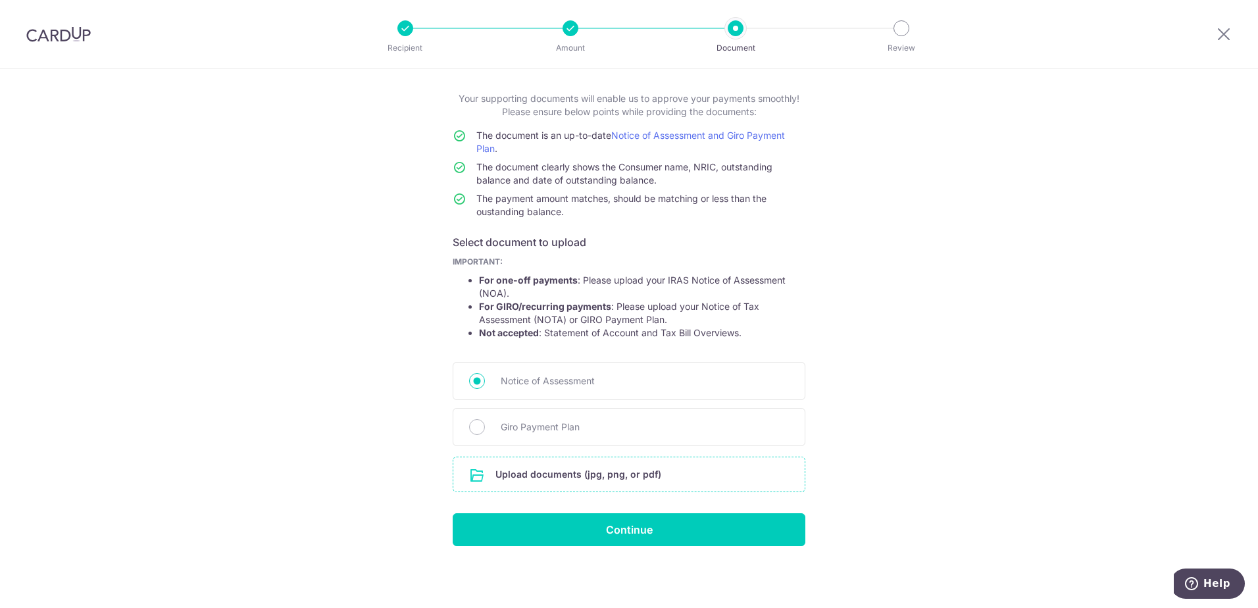
click at [545, 481] on input "file" at bounding box center [628, 474] width 351 height 34
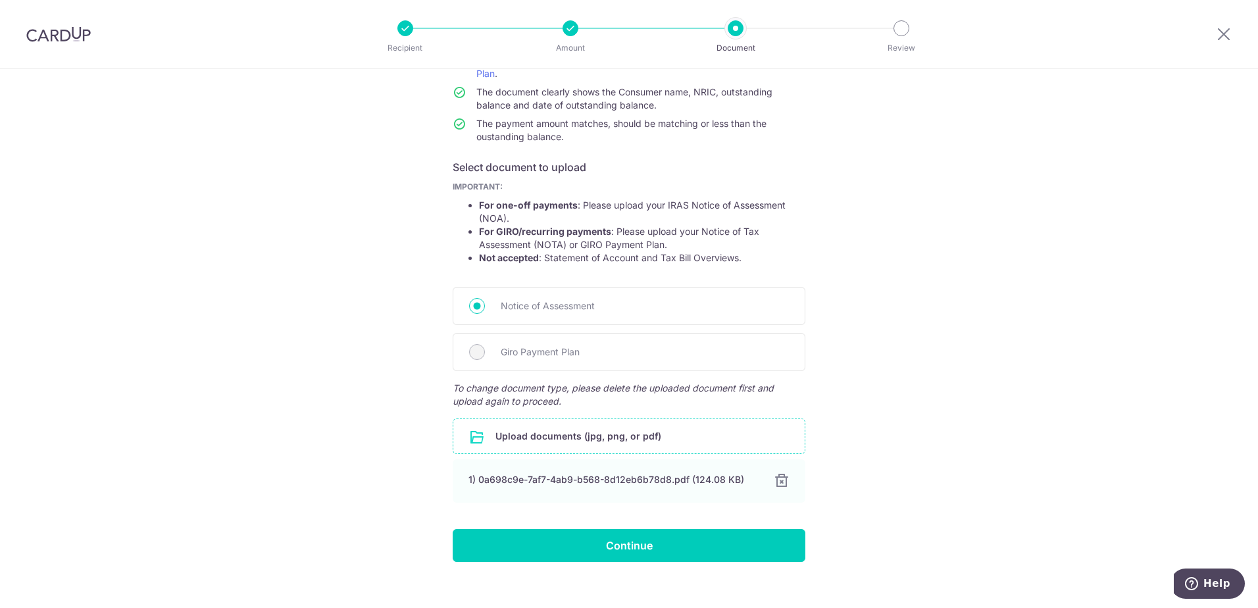
scroll to position [155, 0]
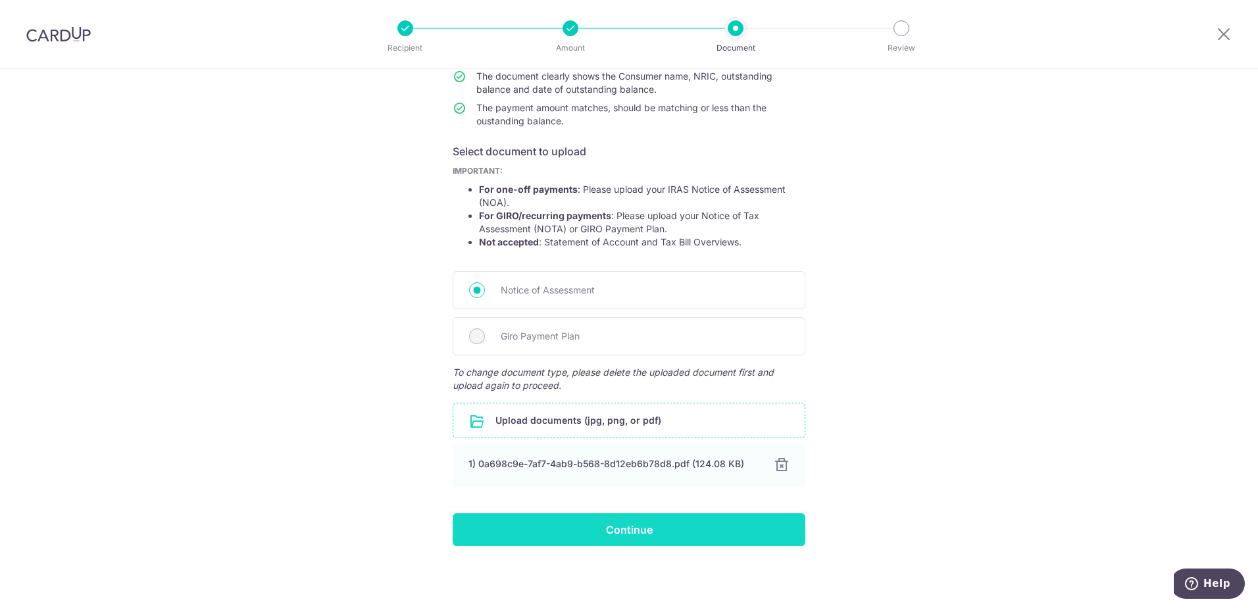
click at [576, 531] on input "Continue" at bounding box center [628, 529] width 353 height 33
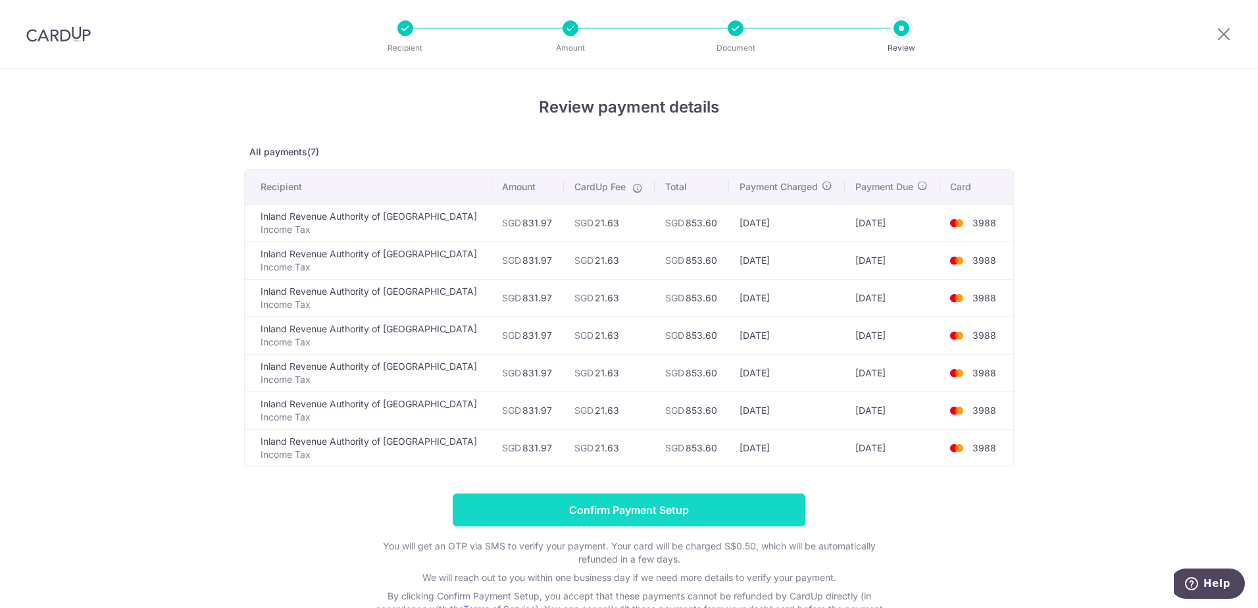
click at [636, 508] on input "Confirm Payment Setup" at bounding box center [628, 509] width 353 height 33
